Goal: Task Accomplishment & Management: Complete application form

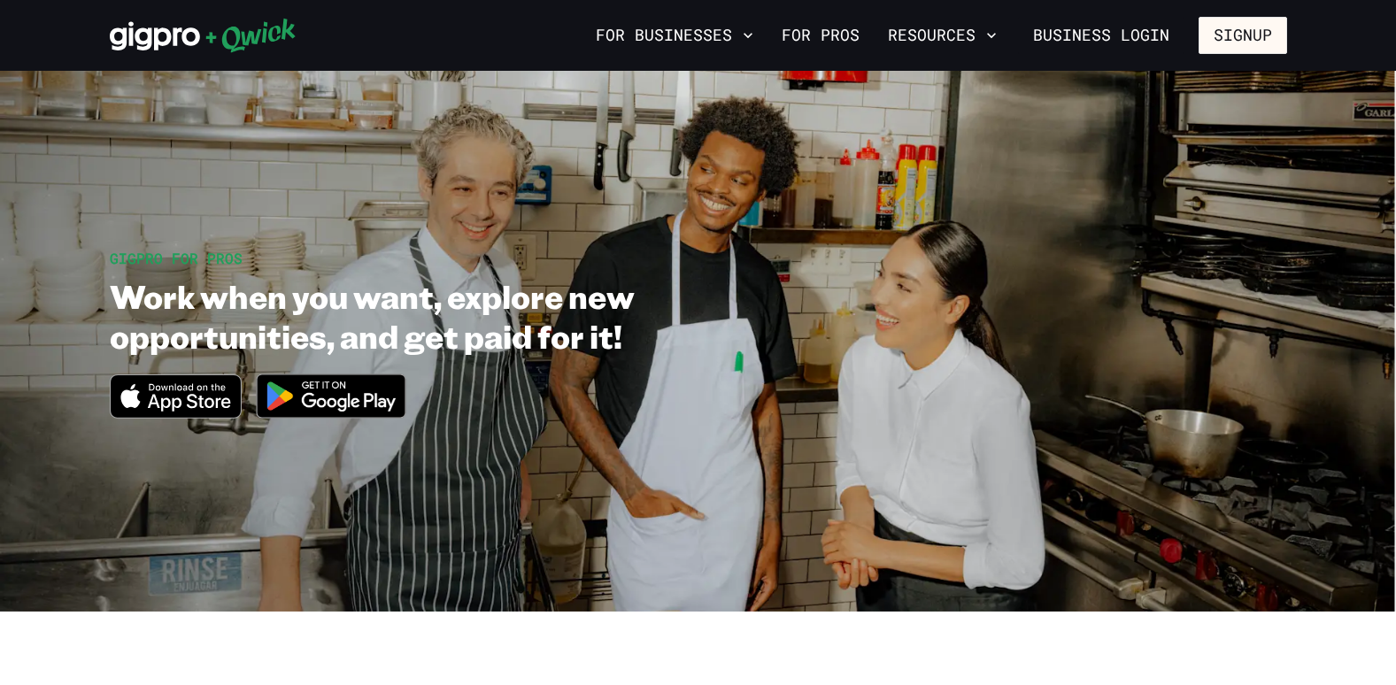
click at [370, 395] on img at bounding box center [331, 396] width 172 height 66
click at [1269, 24] on button "Signup" at bounding box center [1242, 35] width 88 height 37
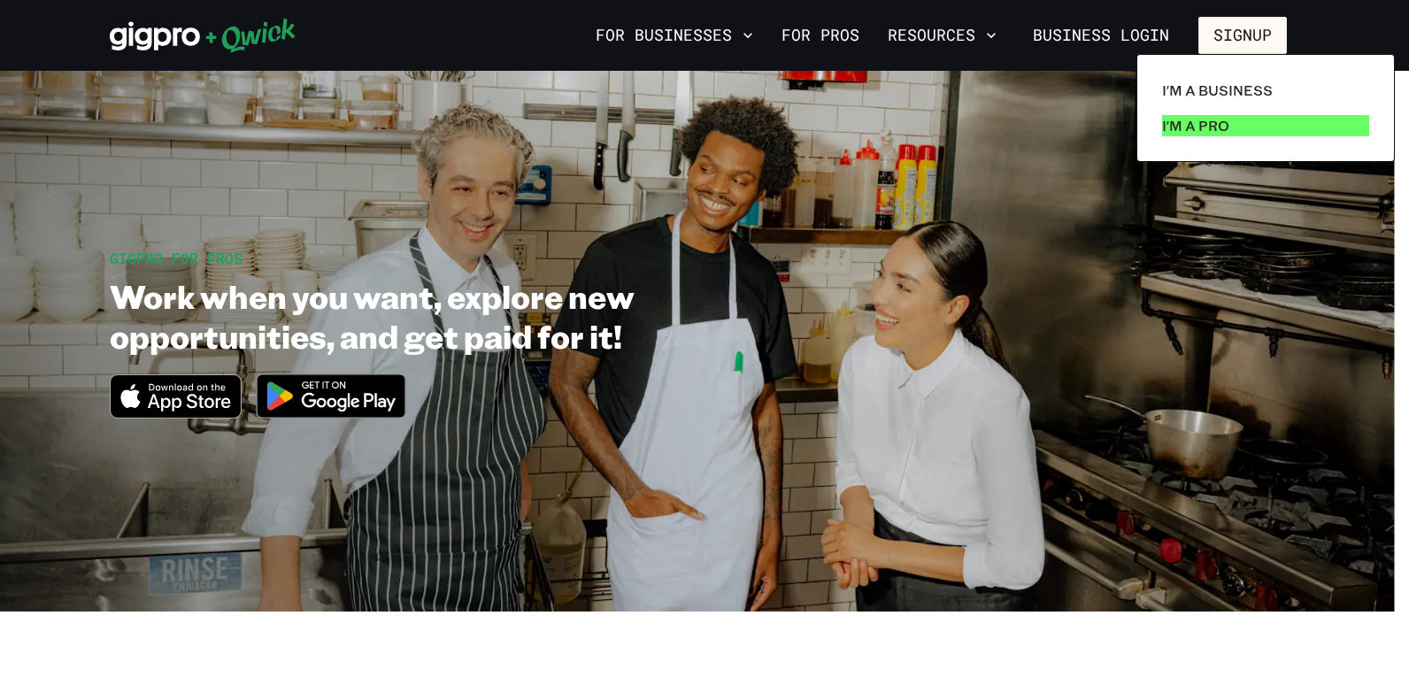
click at [1220, 127] on p "I'm a Pro" at bounding box center [1195, 125] width 67 height 21
click at [1189, 126] on p "I'm a Pro" at bounding box center [1195, 125] width 67 height 21
click at [1202, 135] on p "I'm a Pro" at bounding box center [1195, 125] width 67 height 21
click at [1226, 127] on p "I'm a Pro" at bounding box center [1195, 125] width 67 height 21
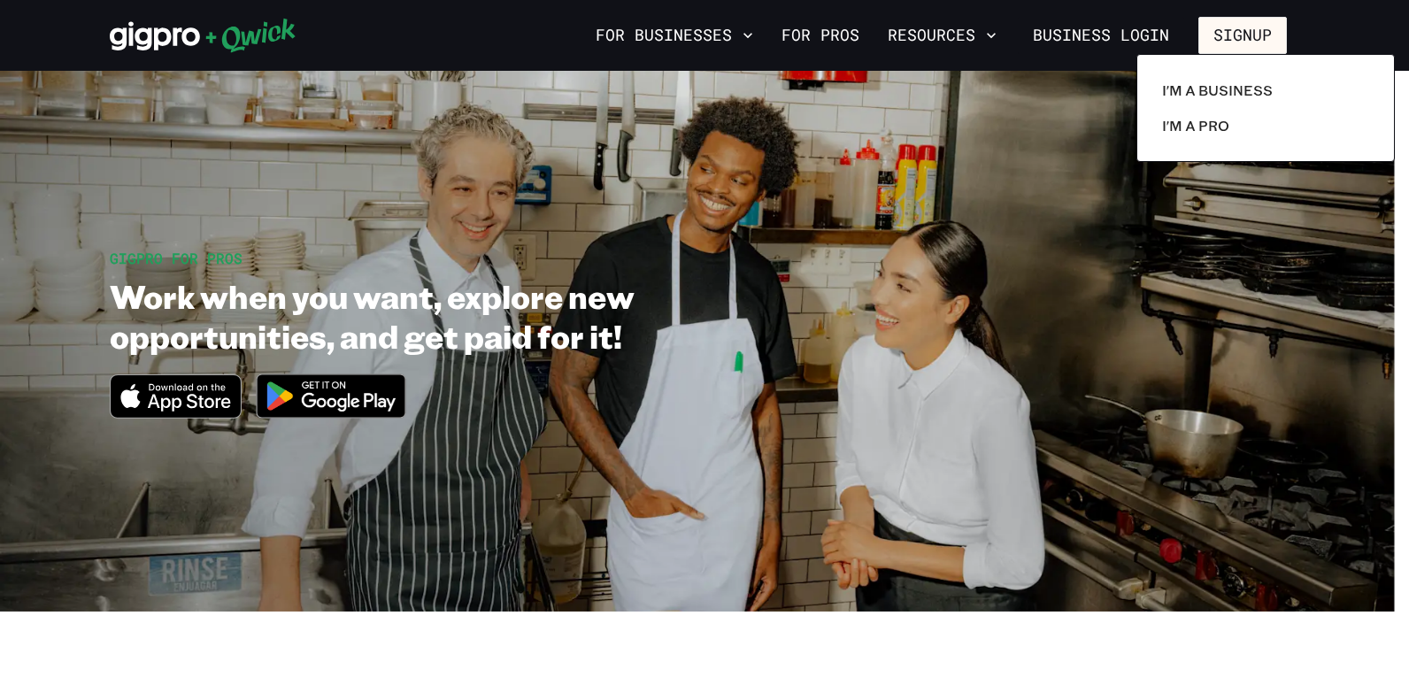
click at [831, 33] on div at bounding box center [704, 342] width 1409 height 685
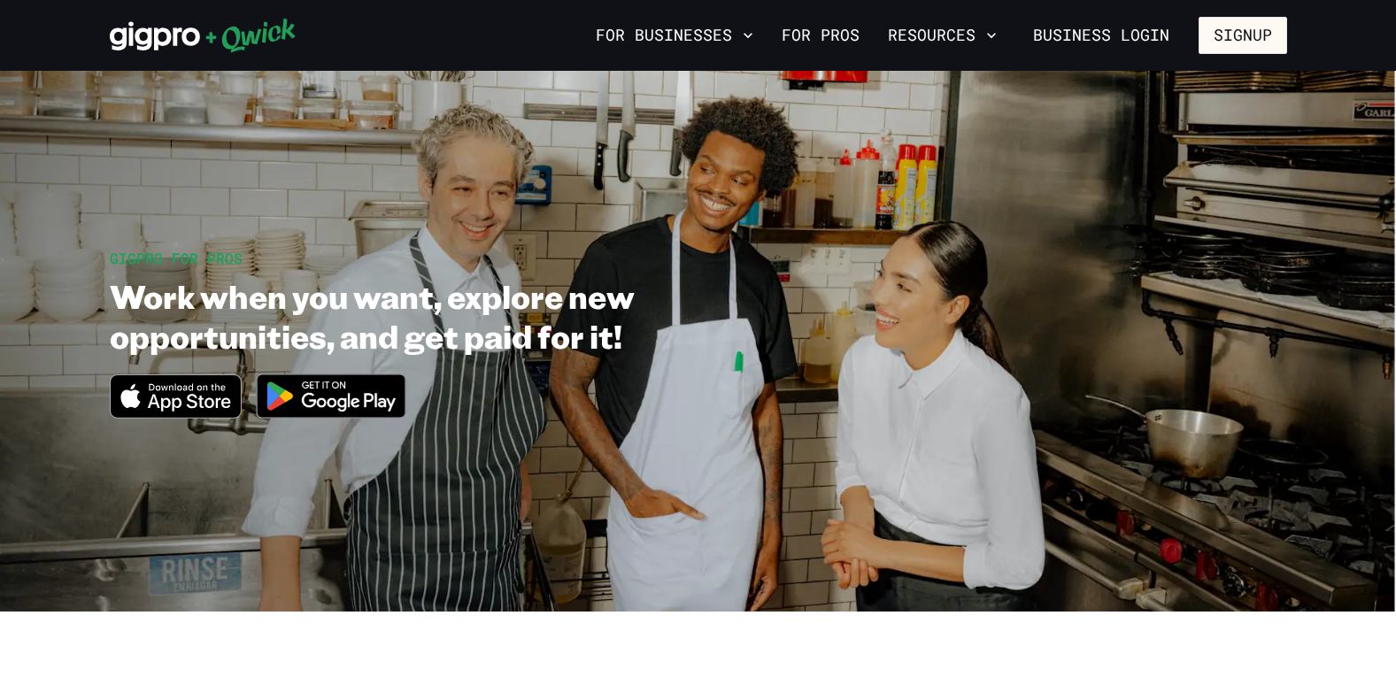
click at [831, 33] on div at bounding box center [698, 342] width 1396 height 685
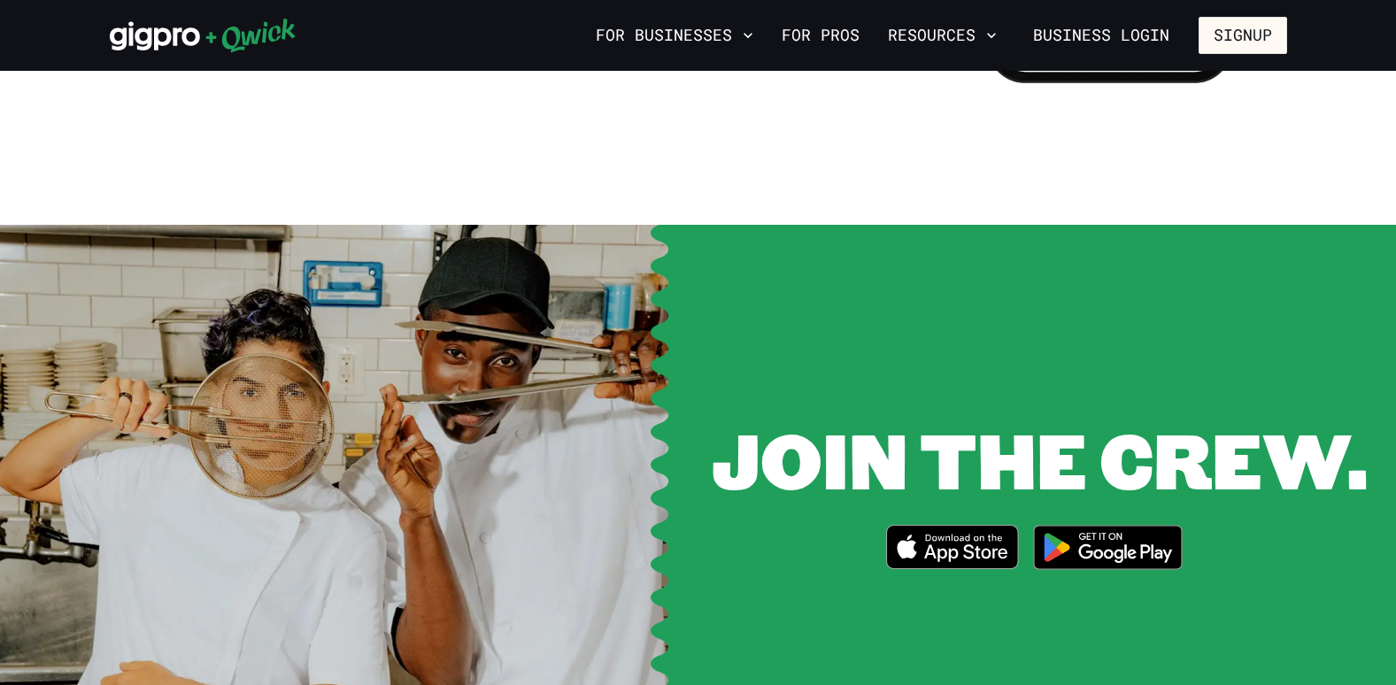
scroll to position [2139, 0]
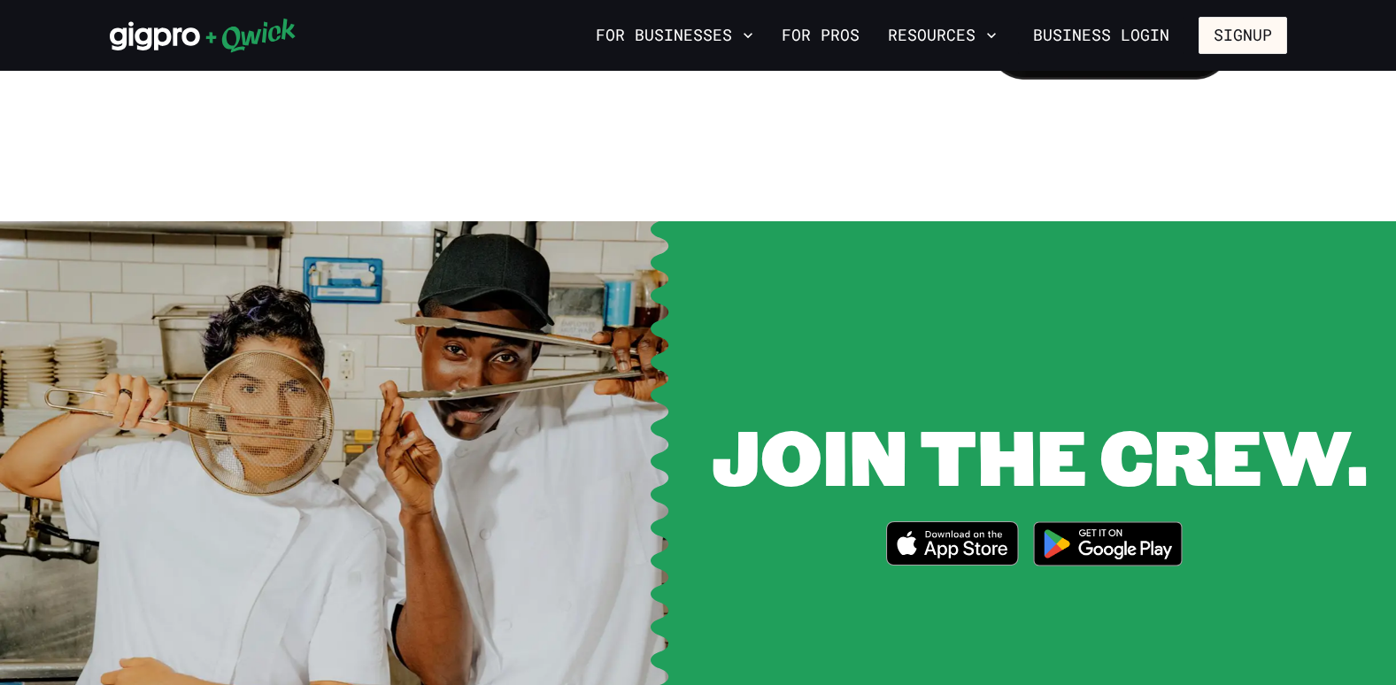
click at [1126, 540] on img at bounding box center [1108, 544] width 172 height 66
